Goal: Find contact information: Find contact information

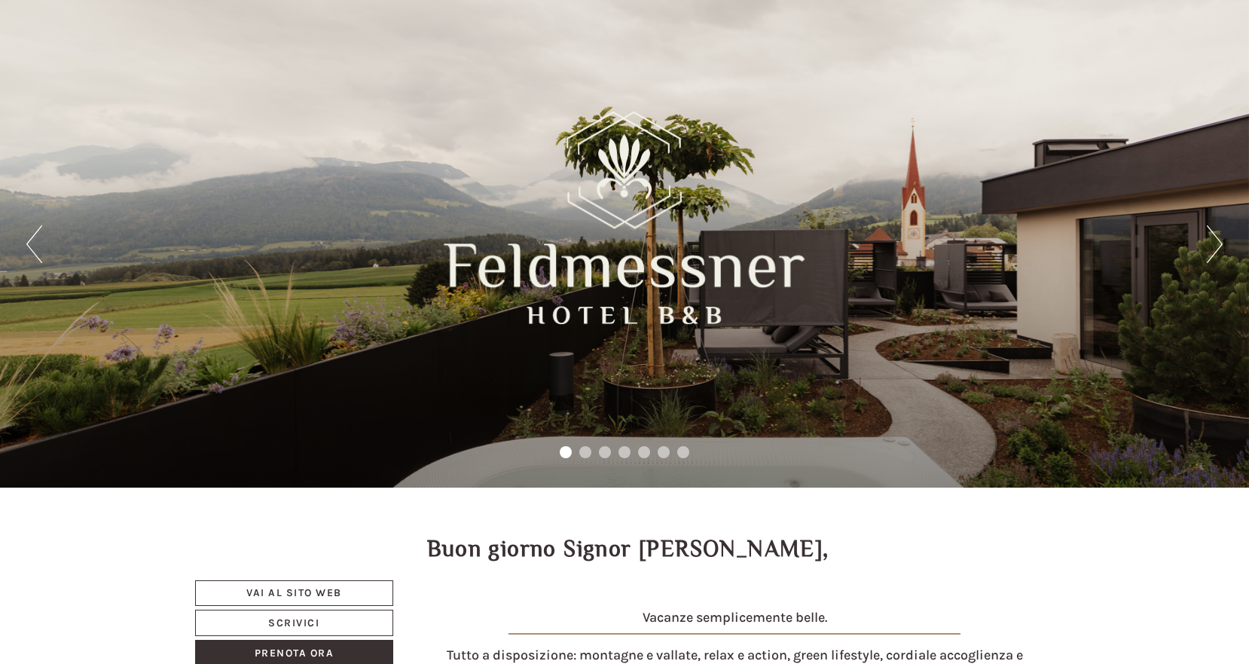
click at [1219, 235] on button "Next" at bounding box center [1215, 244] width 16 height 38
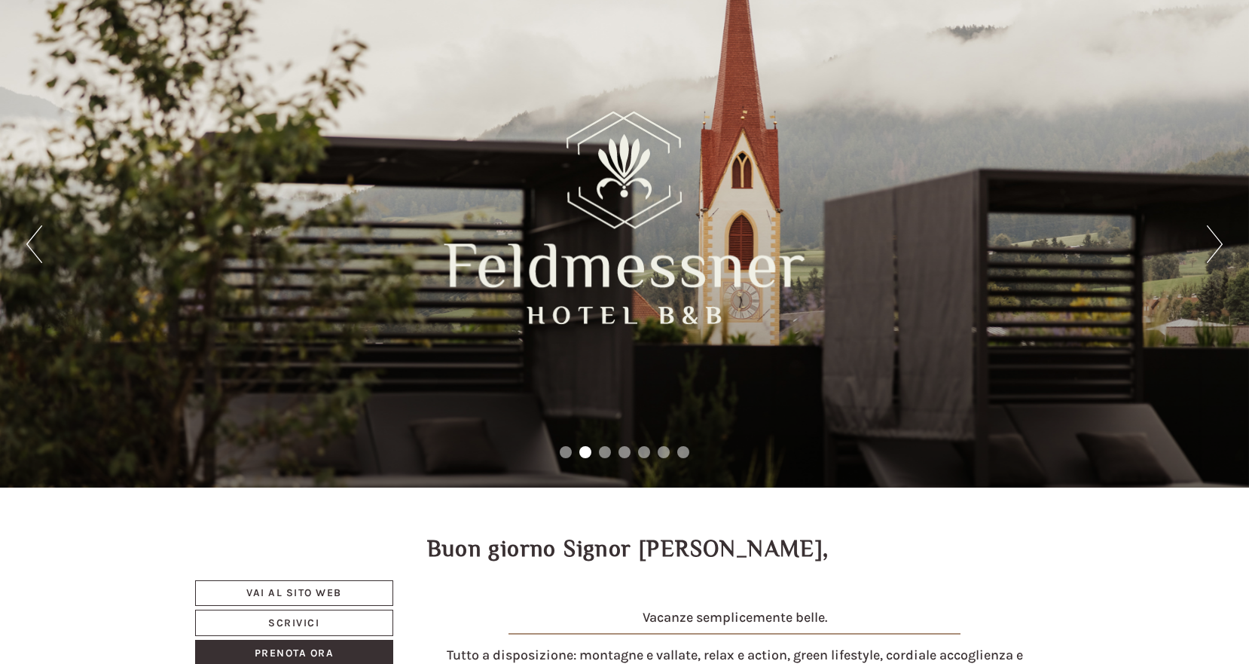
click at [1219, 235] on button "Next" at bounding box center [1215, 244] width 16 height 38
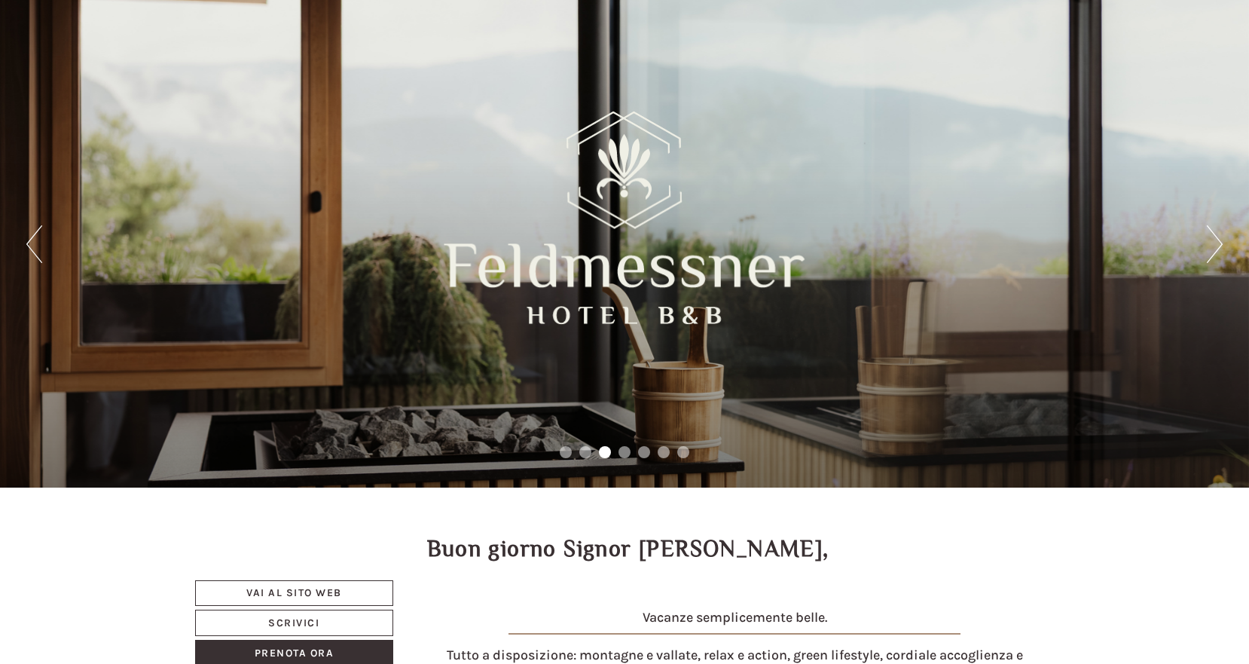
click at [1219, 235] on button "Next" at bounding box center [1215, 244] width 16 height 38
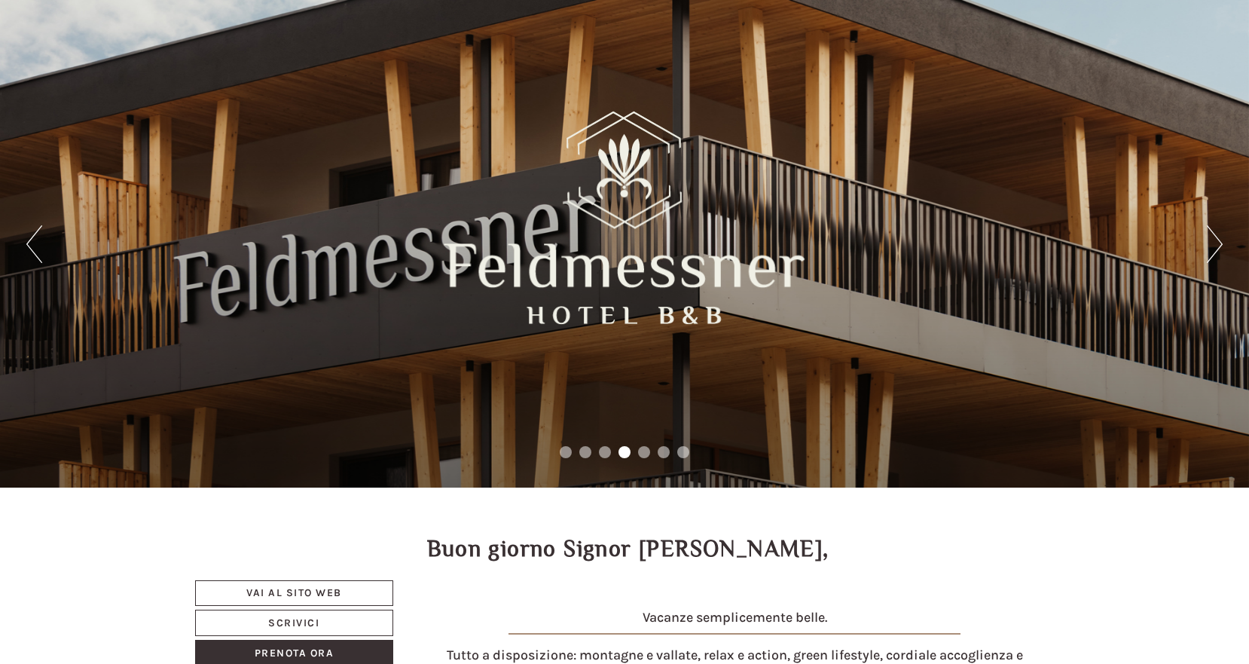
click at [1219, 235] on button "Next" at bounding box center [1215, 244] width 16 height 38
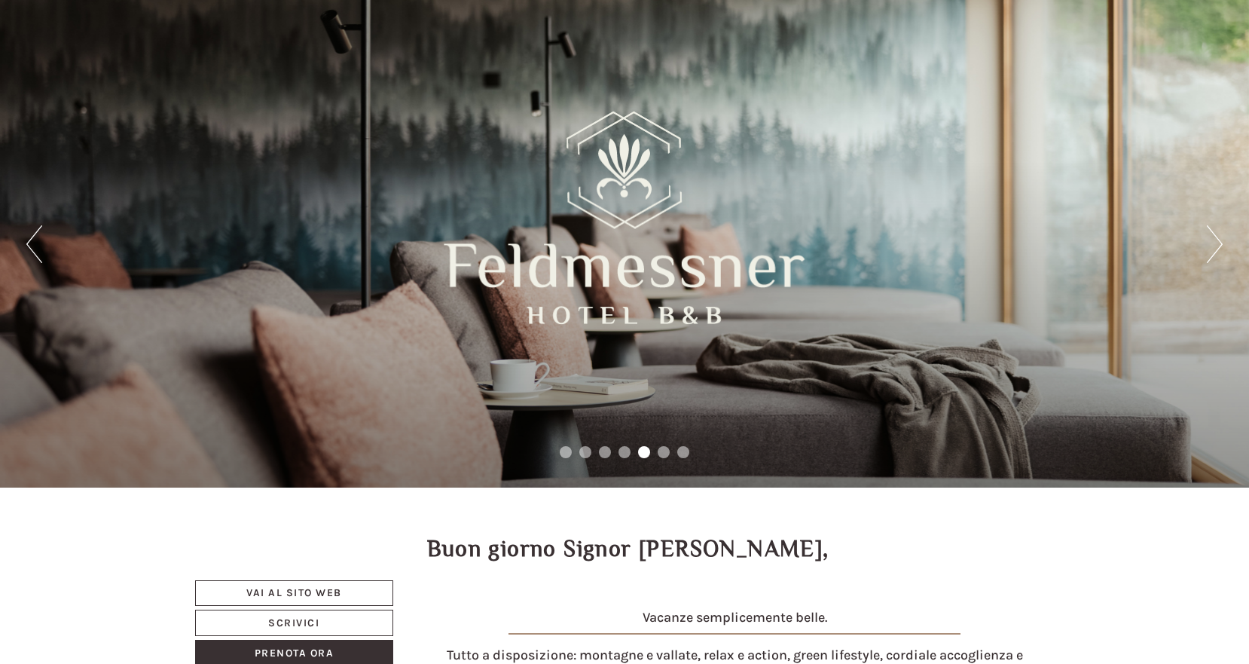
click at [1219, 235] on button "Next" at bounding box center [1215, 244] width 16 height 38
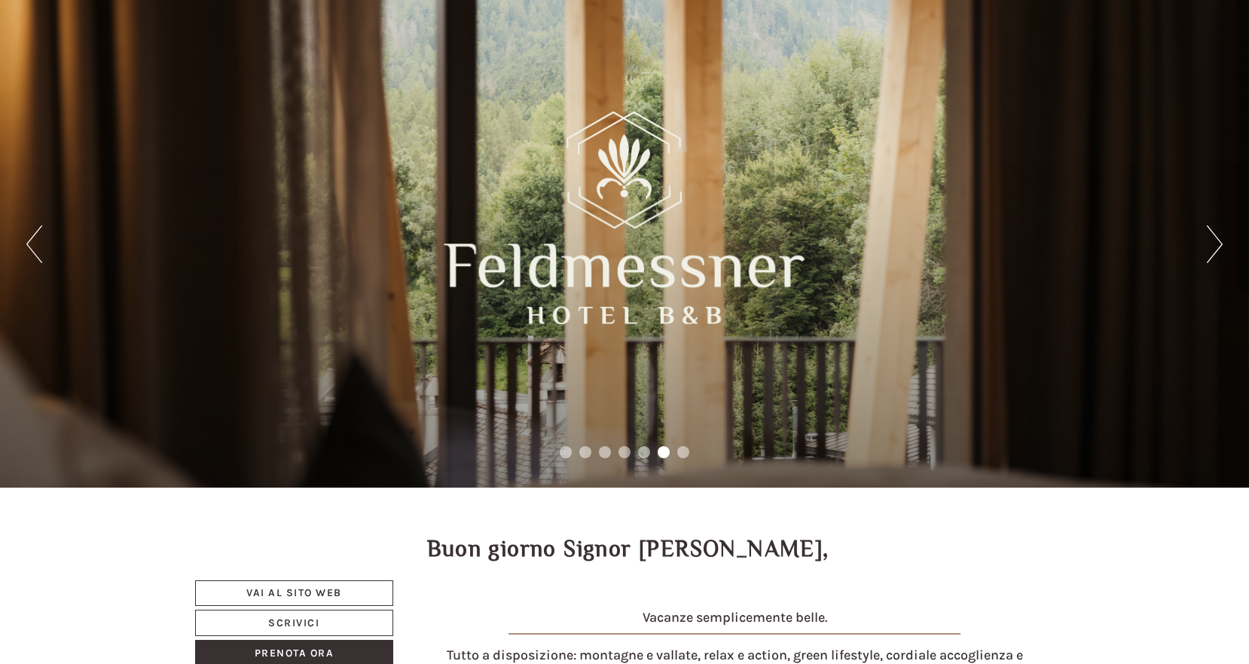
click at [1219, 235] on button "Next" at bounding box center [1215, 244] width 16 height 38
click at [298, 593] on link "Vai al sito web" at bounding box center [294, 593] width 198 height 26
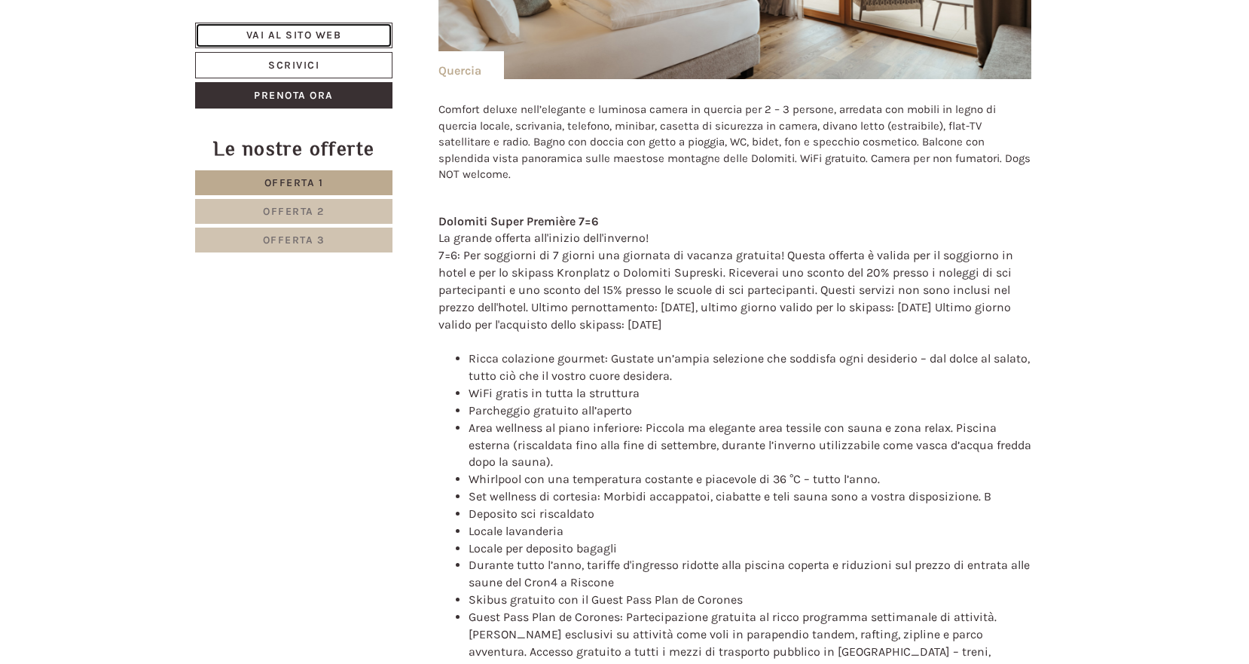
scroll to position [10233, 0]
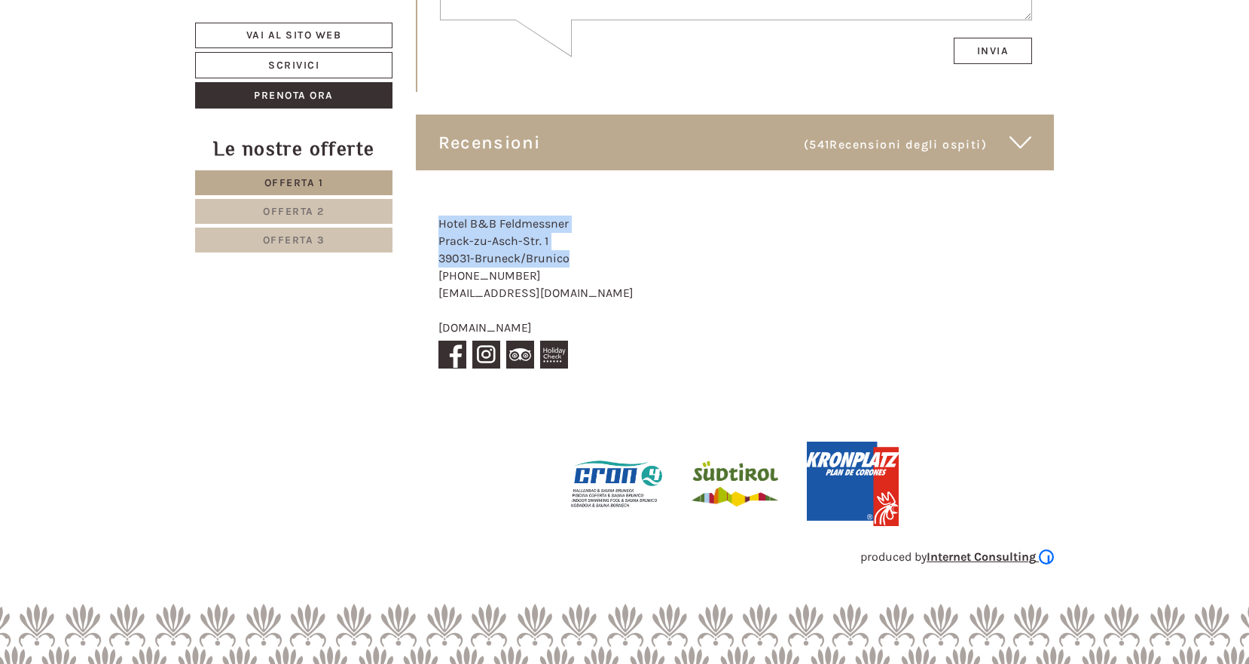
drag, startPoint x: 441, startPoint y: 160, endPoint x: 573, endPoint y: 186, distance: 135.2
click at [573, 193] on div "Hotel B&B Feldmessner Prack-zu-Asch-Str. 1 39031 - Bruneck/Brunico +39 0474 548…" at bounding box center [549, 294] width 266 height 203
copy div "Hotel B&B Feldmessner Prack-zu-Asch-Str. 1 39031 - Bruneck/Brunico"
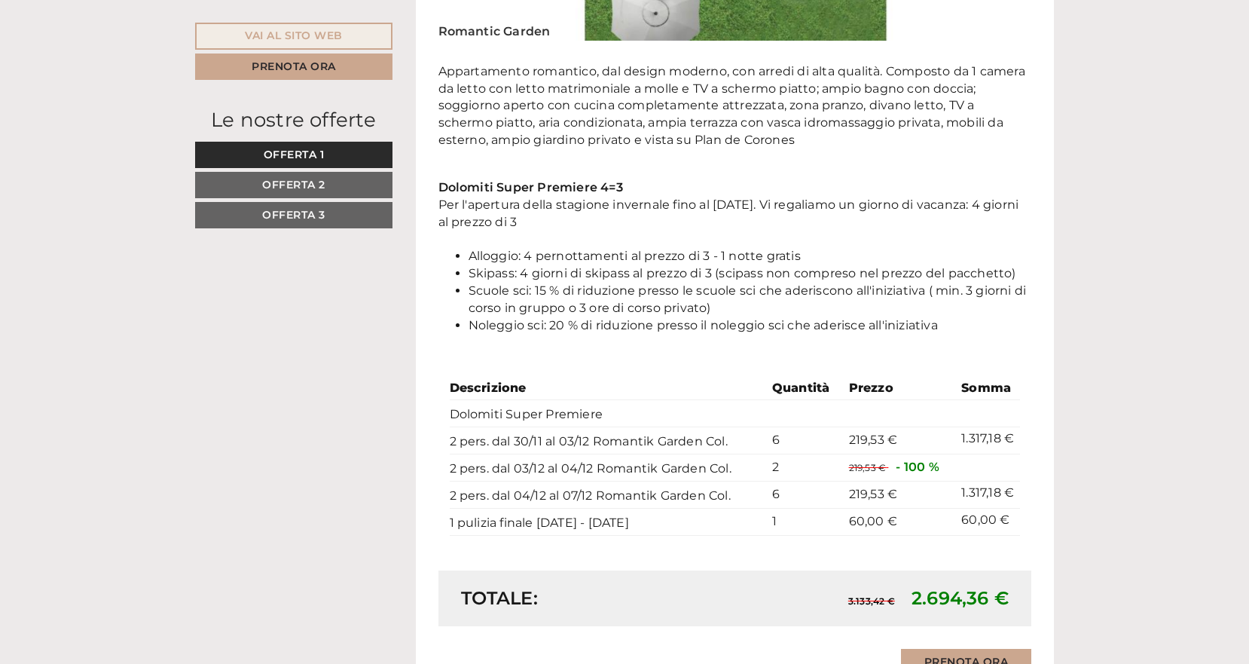
scroll to position [1582, 0]
